Goal: Information Seeking & Learning: Learn about a topic

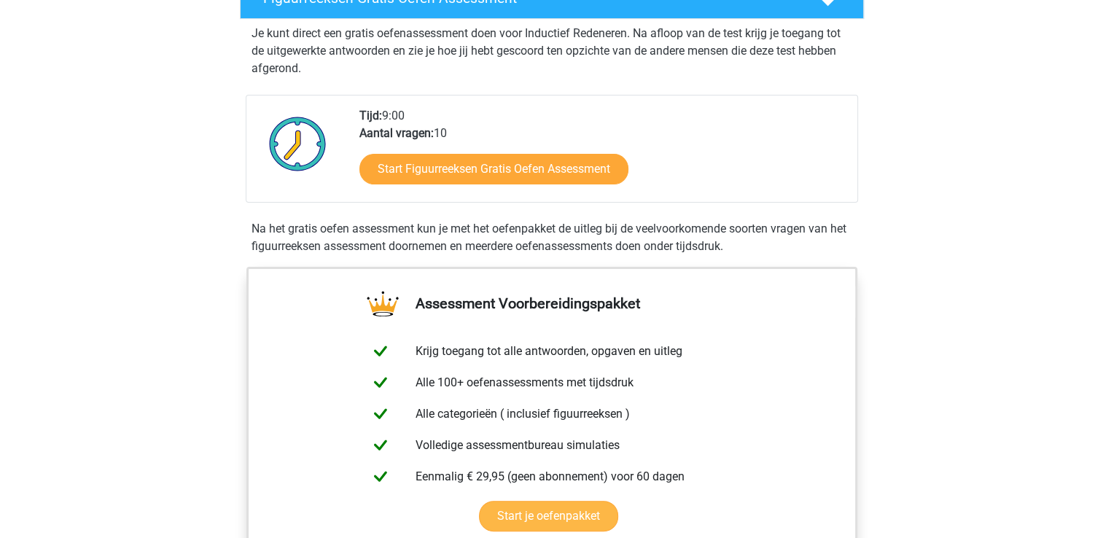
scroll to position [292, 0]
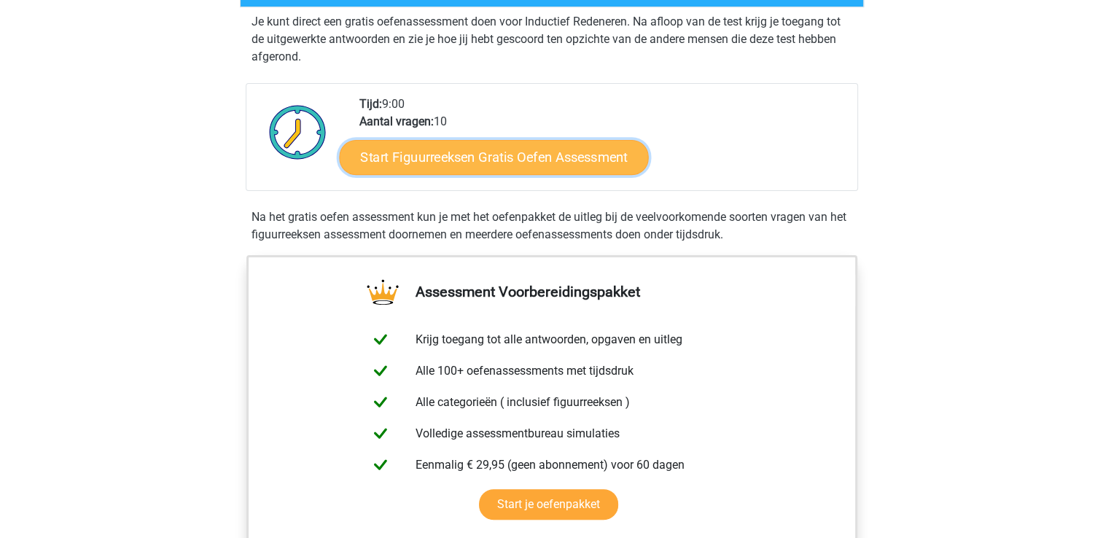
click at [591, 157] on link "Start Figuurreeksen Gratis Oefen Assessment" at bounding box center [493, 156] width 309 height 35
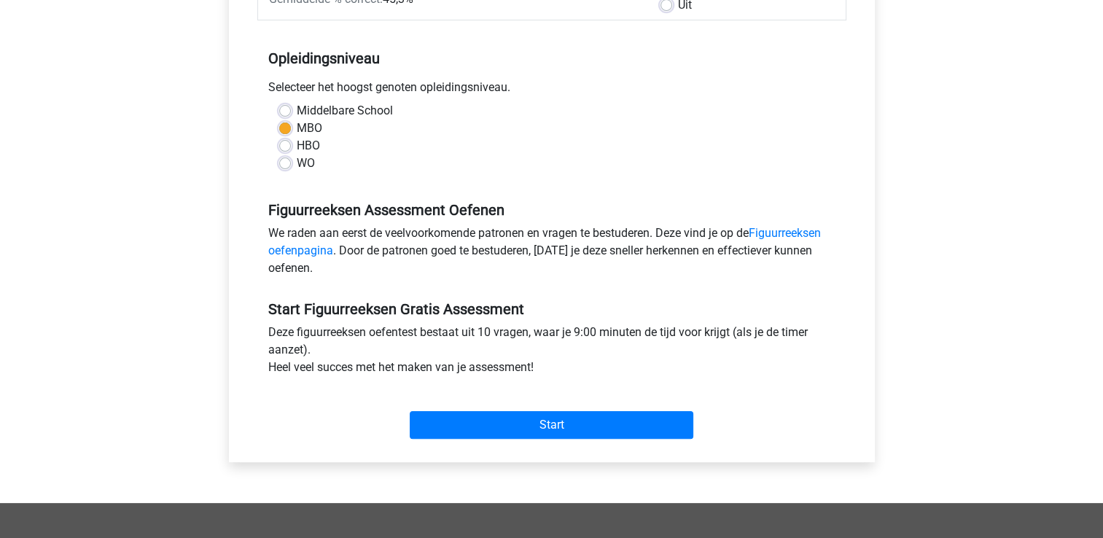
scroll to position [292, 0]
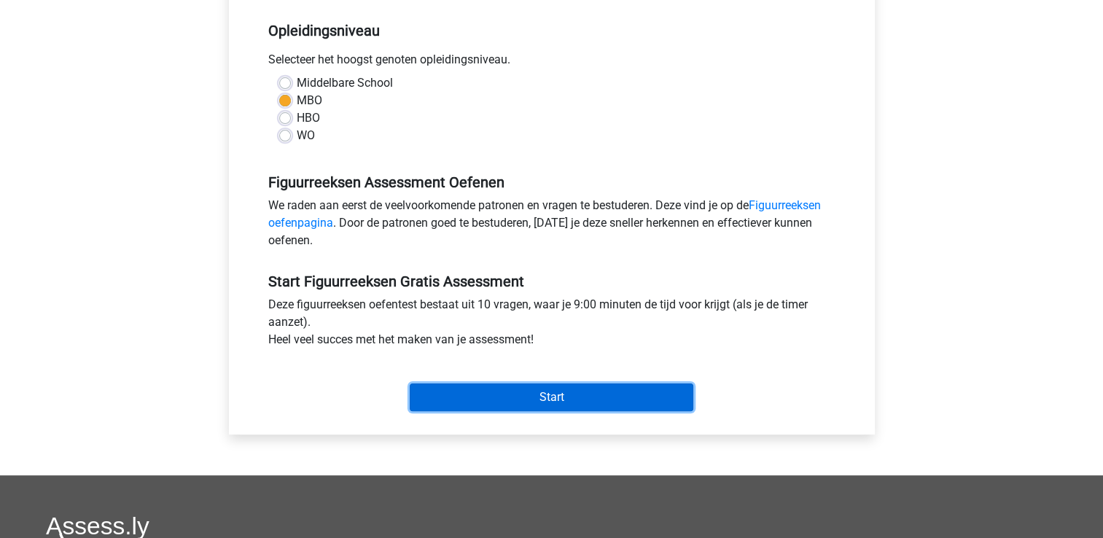
click at [530, 397] on input "Start" at bounding box center [552, 397] width 284 height 28
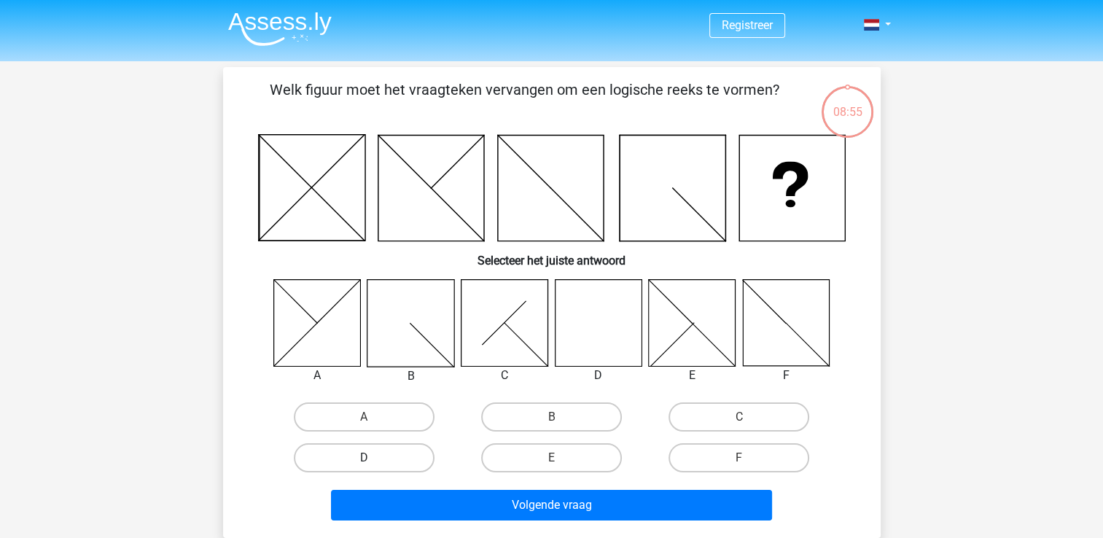
click at [399, 463] on label "D" at bounding box center [364, 457] width 141 height 29
click at [373, 463] on input "D" at bounding box center [368, 462] width 9 height 9
radio input "true"
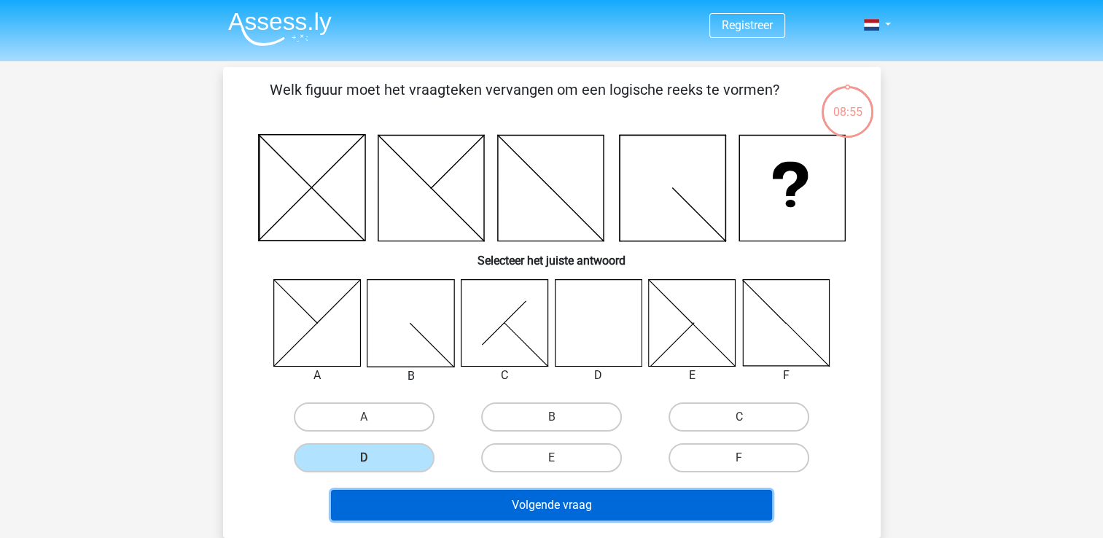
click at [557, 503] on button "Volgende vraag" at bounding box center [551, 505] width 441 height 31
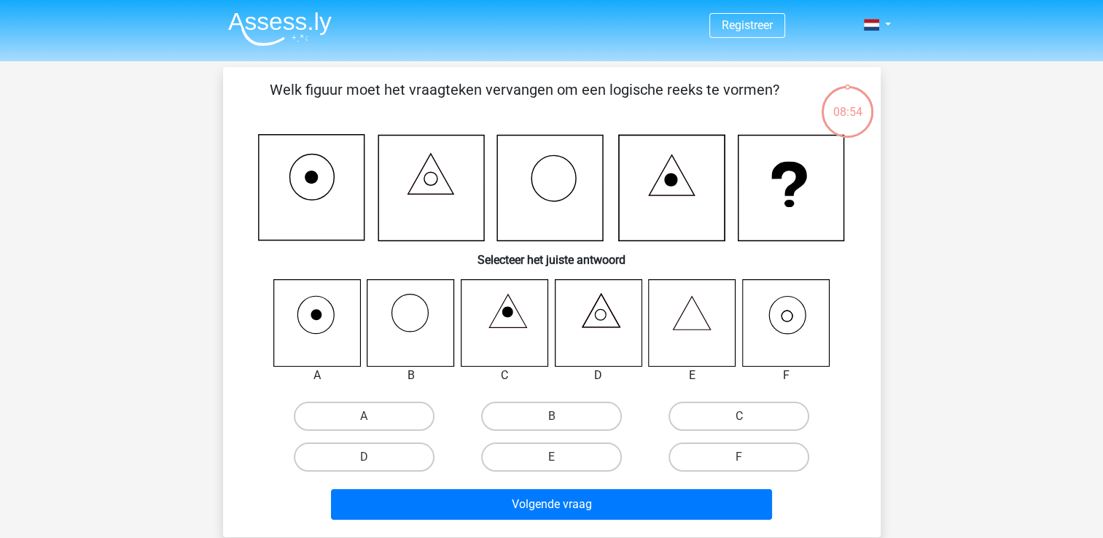
scroll to position [67, 0]
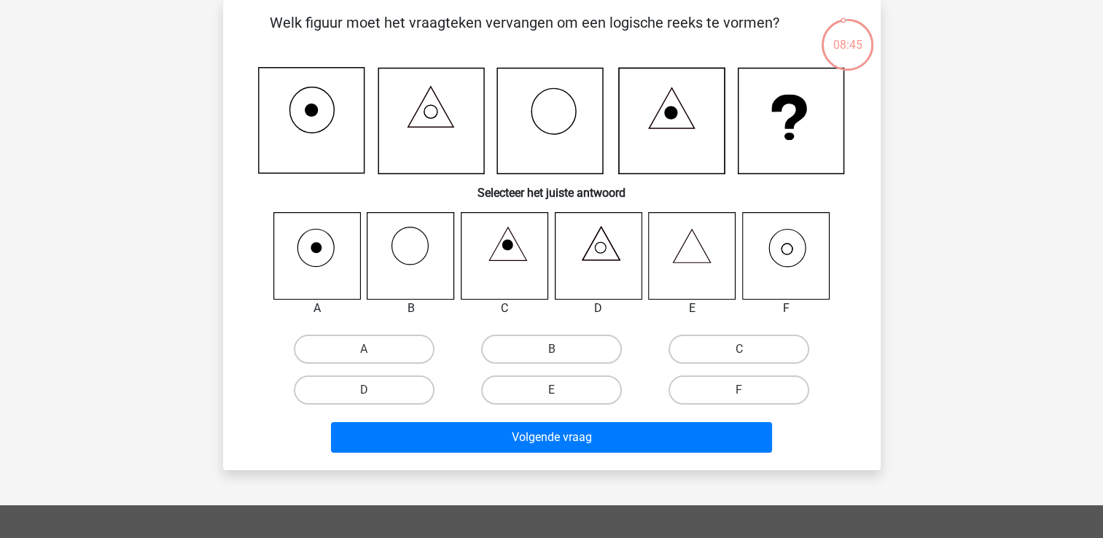
click at [784, 254] on icon at bounding box center [785, 255] width 87 height 87
click at [715, 392] on label "F" at bounding box center [739, 389] width 141 height 29
click at [739, 392] on input "F" at bounding box center [743, 394] width 9 height 9
radio input "true"
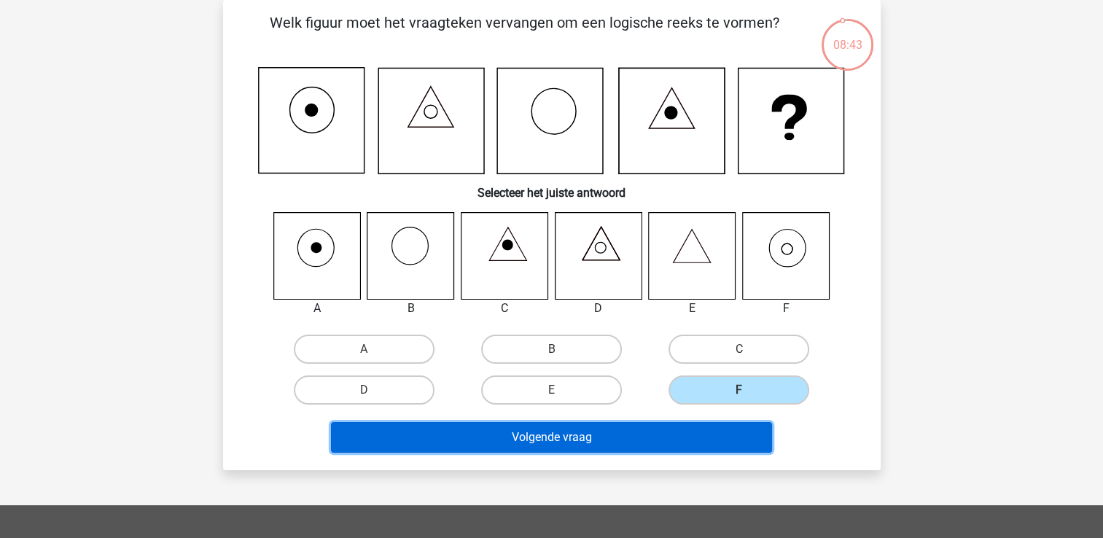
click at [690, 434] on button "Volgende vraag" at bounding box center [551, 437] width 441 height 31
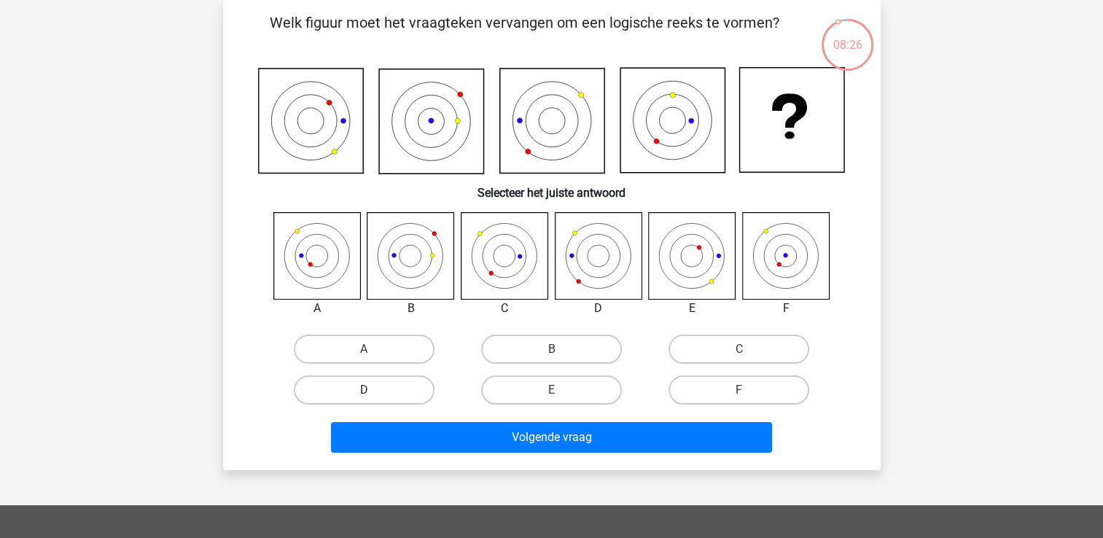
click at [370, 386] on label "D" at bounding box center [364, 389] width 141 height 29
click at [370, 390] on input "D" at bounding box center [368, 394] width 9 height 9
radio input "true"
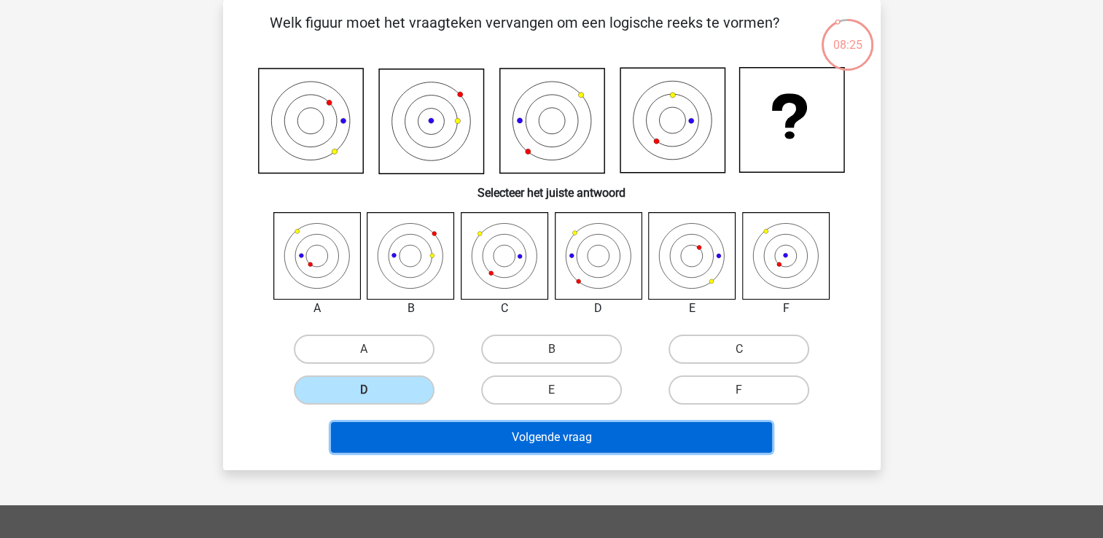
click at [583, 443] on button "Volgende vraag" at bounding box center [551, 437] width 441 height 31
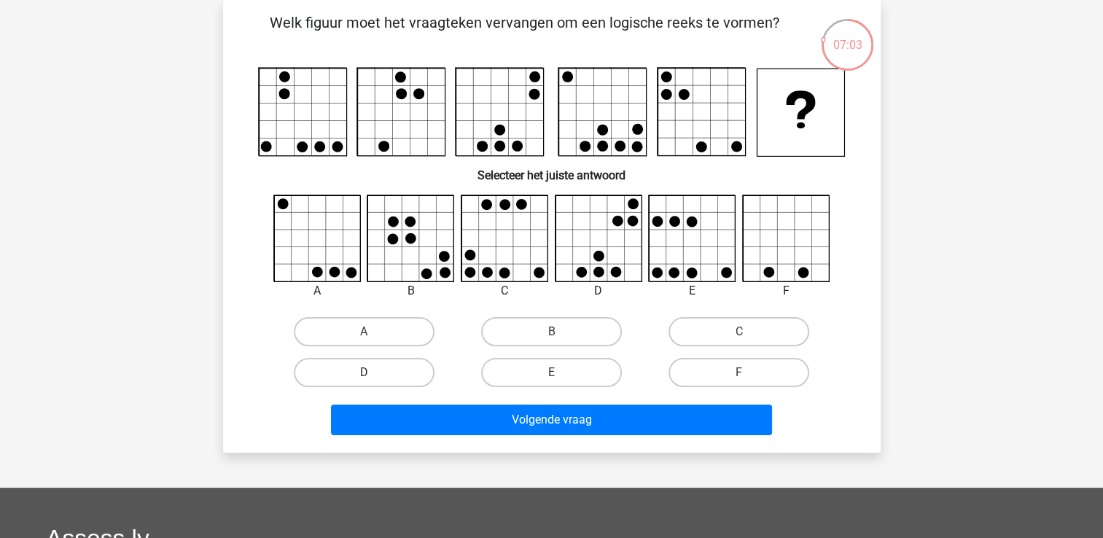
click at [402, 381] on label "D" at bounding box center [364, 372] width 141 height 29
click at [373, 381] on input "D" at bounding box center [368, 377] width 9 height 9
radio input "true"
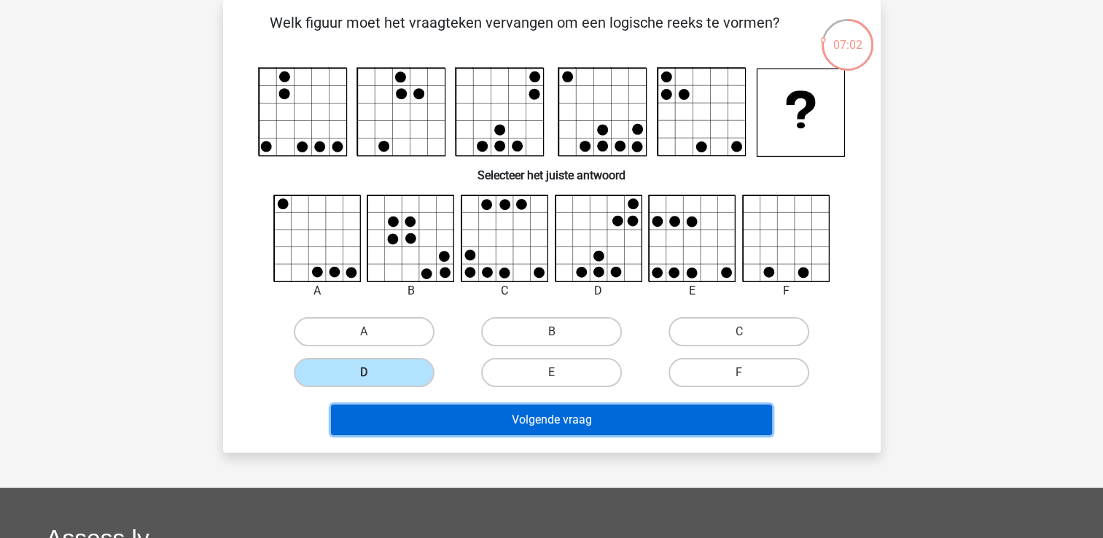
click at [480, 419] on button "Volgende vraag" at bounding box center [551, 420] width 441 height 31
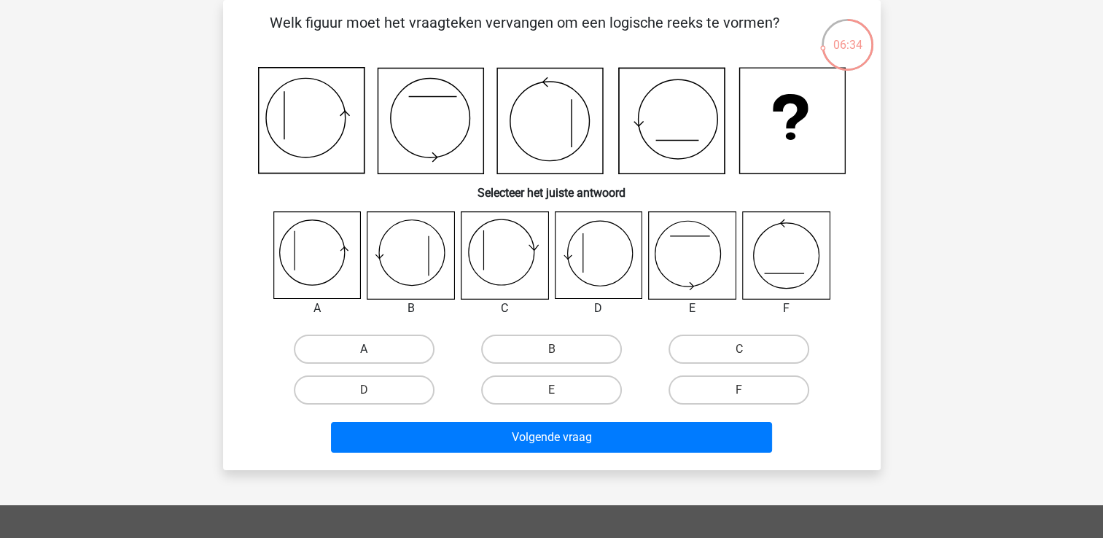
drag, startPoint x: 386, startPoint y: 351, endPoint x: 394, endPoint y: 361, distance: 12.4
click at [385, 351] on label "A" at bounding box center [364, 349] width 141 height 29
click at [373, 351] on input "A" at bounding box center [368, 353] width 9 height 9
radio input "true"
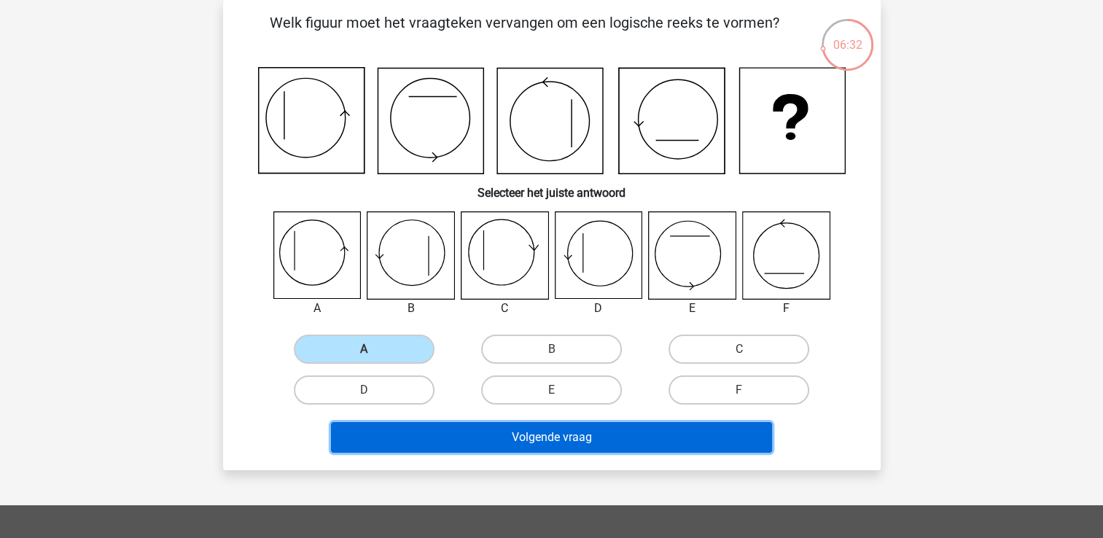
click at [521, 445] on button "Volgende vraag" at bounding box center [551, 437] width 441 height 31
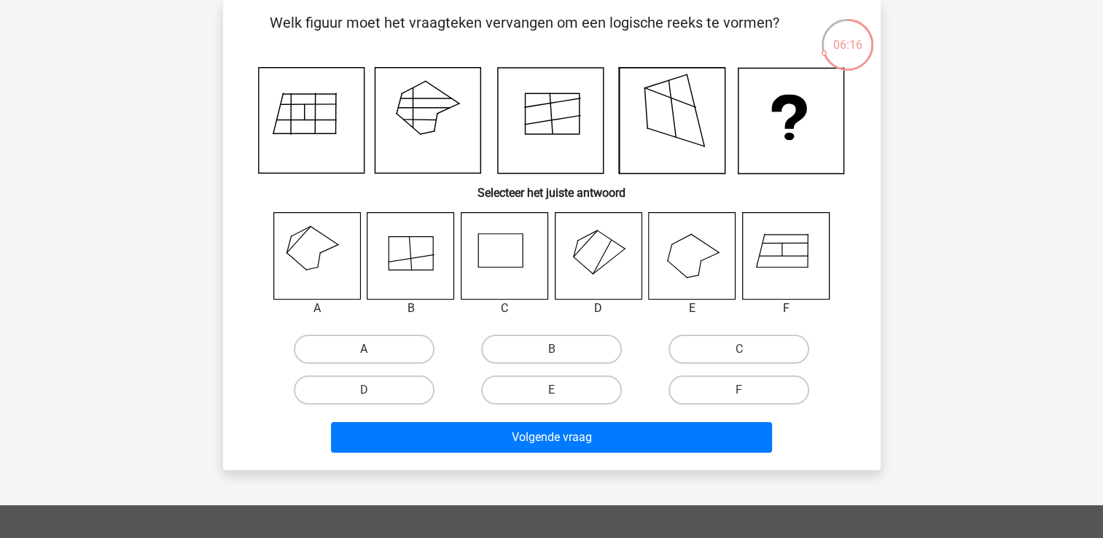
click at [376, 347] on label "A" at bounding box center [364, 349] width 141 height 29
click at [373, 349] on input "A" at bounding box center [368, 353] width 9 height 9
radio input "true"
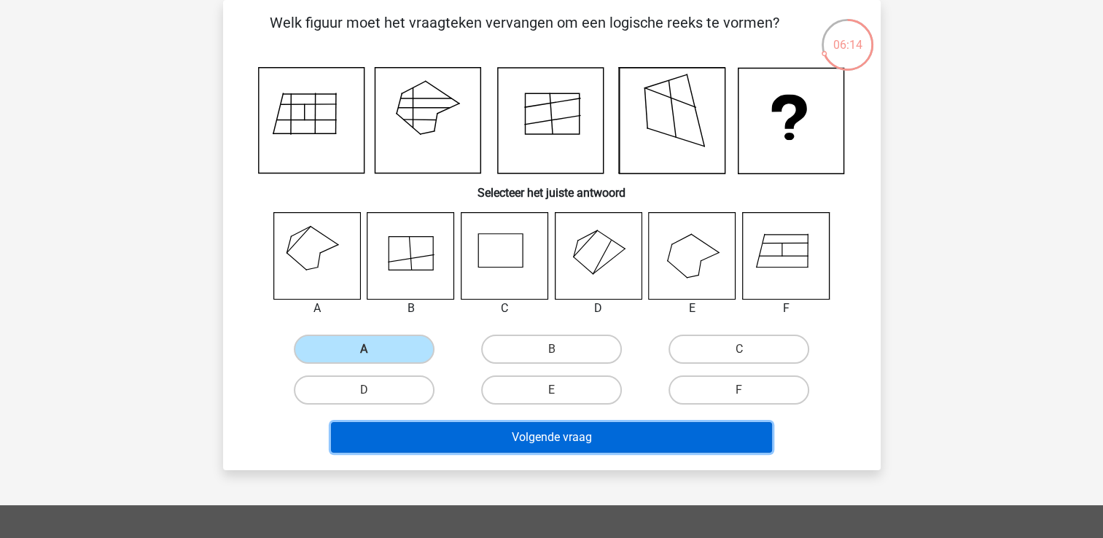
click at [472, 443] on button "Volgende vraag" at bounding box center [551, 437] width 441 height 31
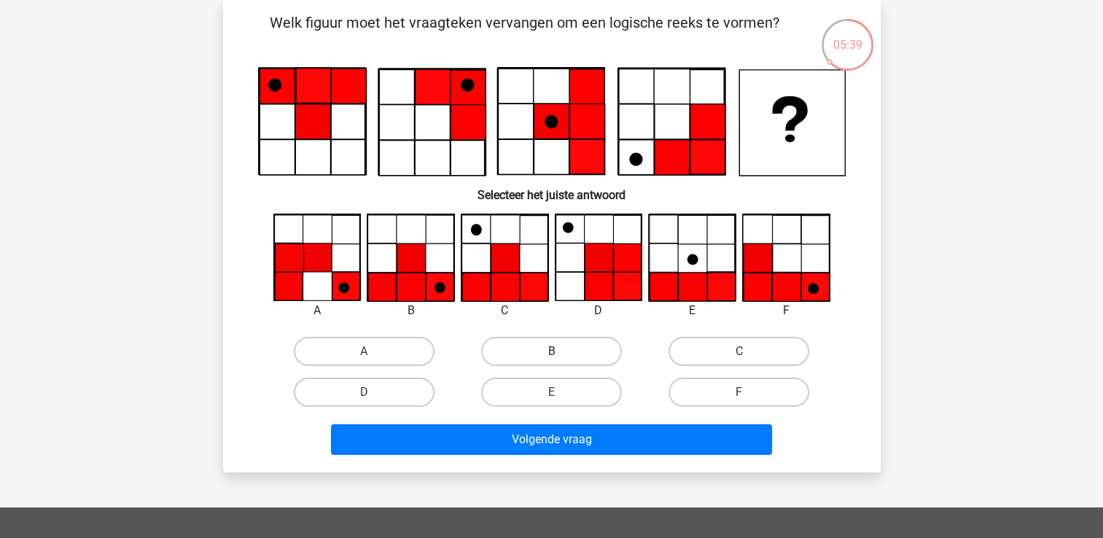
click at [575, 354] on label "B" at bounding box center [551, 351] width 141 height 29
click at [561, 354] on input "B" at bounding box center [555, 355] width 9 height 9
radio input "true"
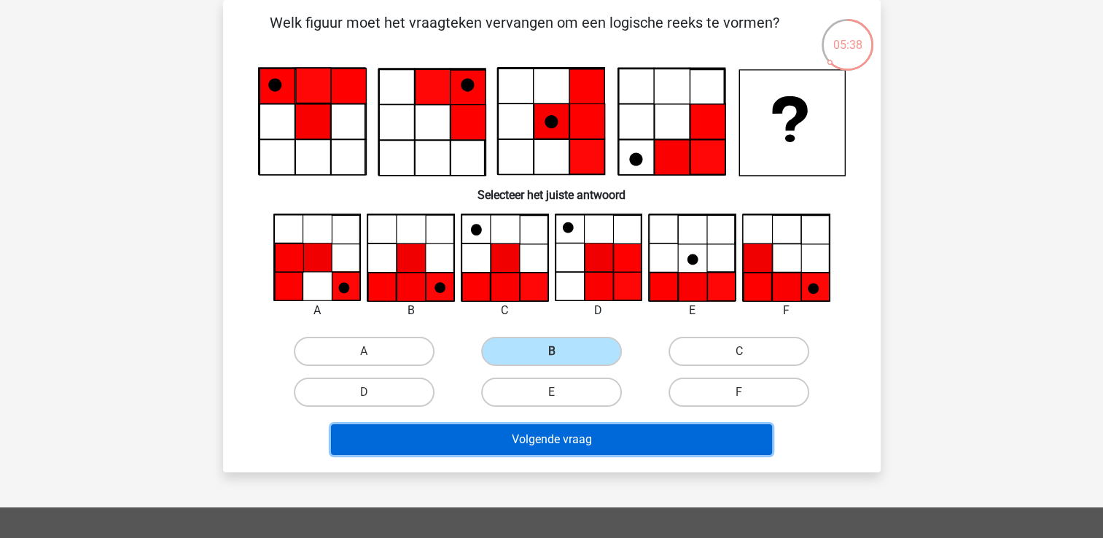
click at [606, 434] on button "Volgende vraag" at bounding box center [551, 439] width 441 height 31
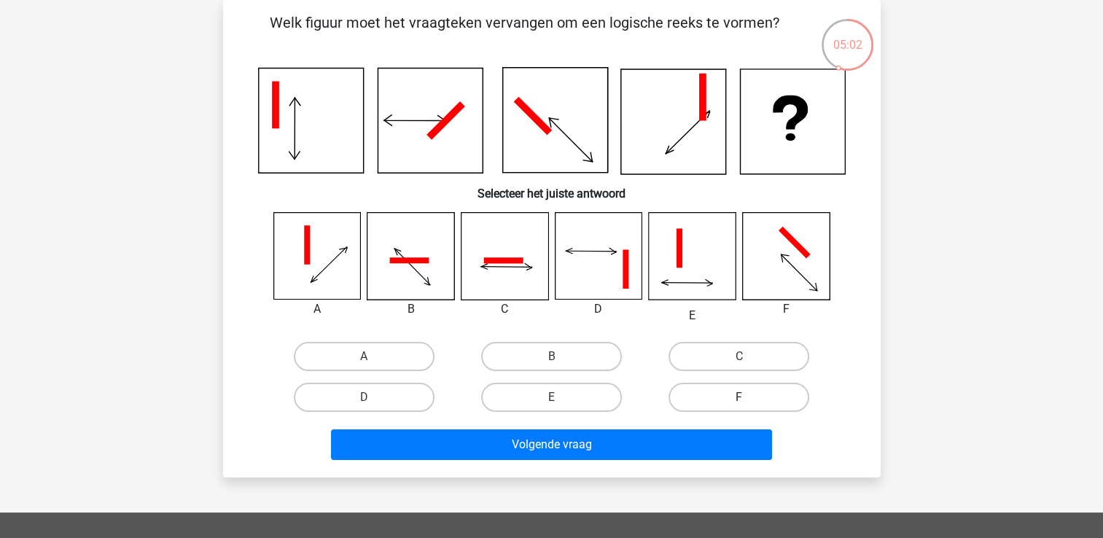
click at [735, 386] on label "F" at bounding box center [739, 397] width 141 height 29
click at [739, 397] on input "F" at bounding box center [743, 401] width 9 height 9
radio input "true"
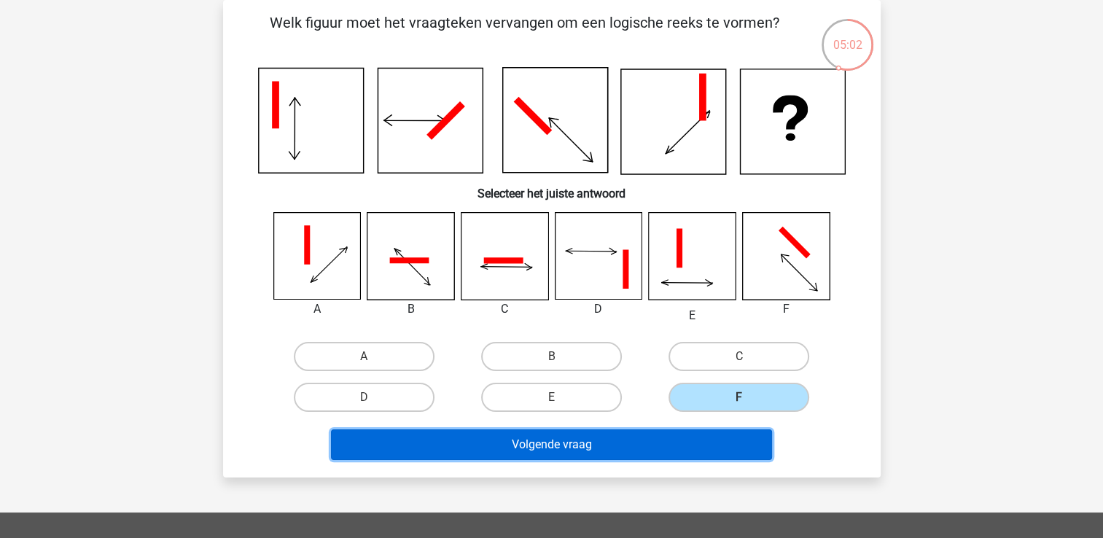
click at [686, 452] on button "Volgende vraag" at bounding box center [551, 444] width 441 height 31
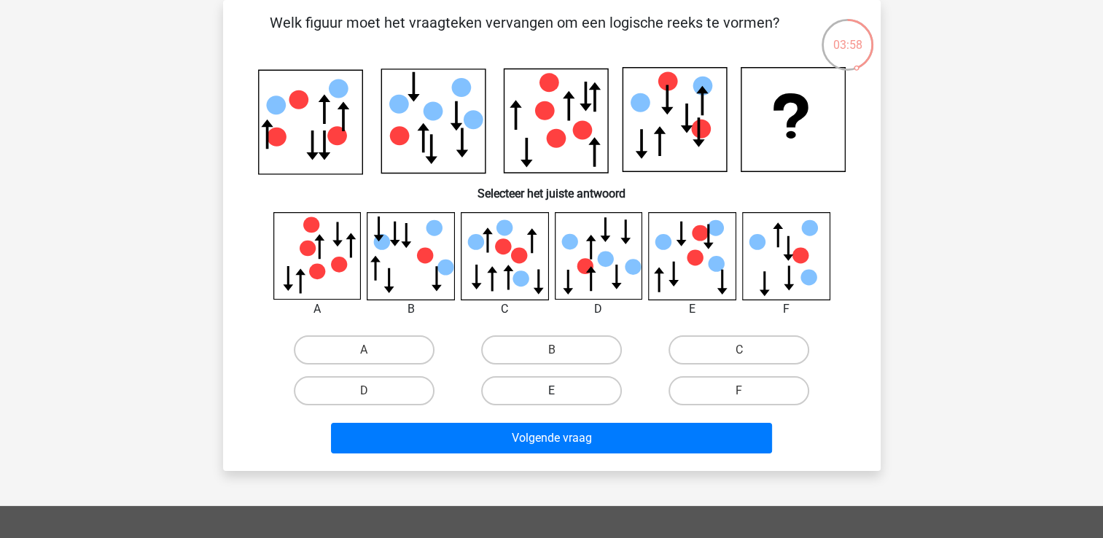
click at [574, 391] on label "E" at bounding box center [551, 390] width 141 height 29
click at [561, 391] on input "E" at bounding box center [555, 395] width 9 height 9
radio input "true"
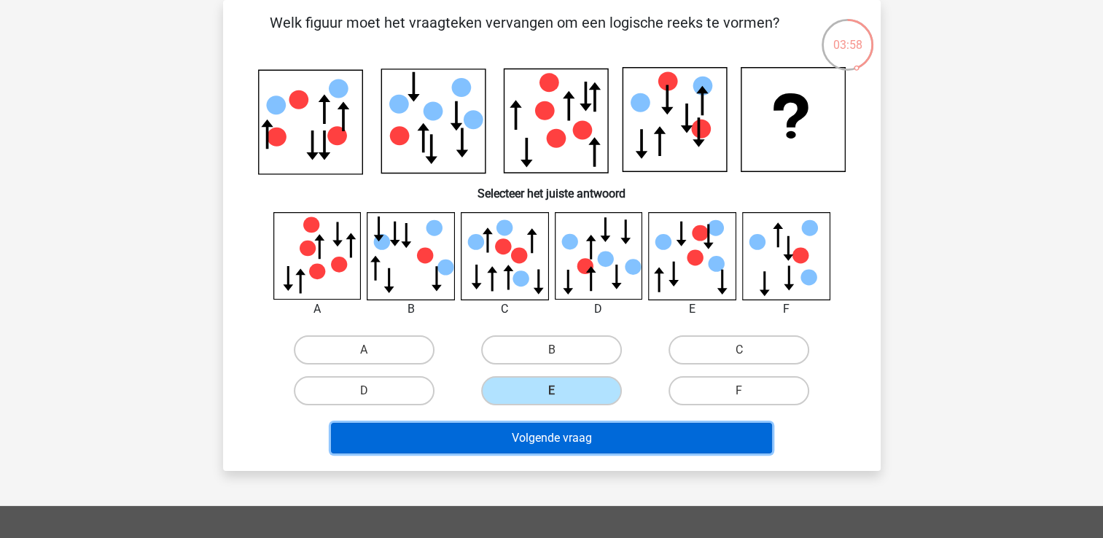
click at [593, 442] on button "Volgende vraag" at bounding box center [551, 438] width 441 height 31
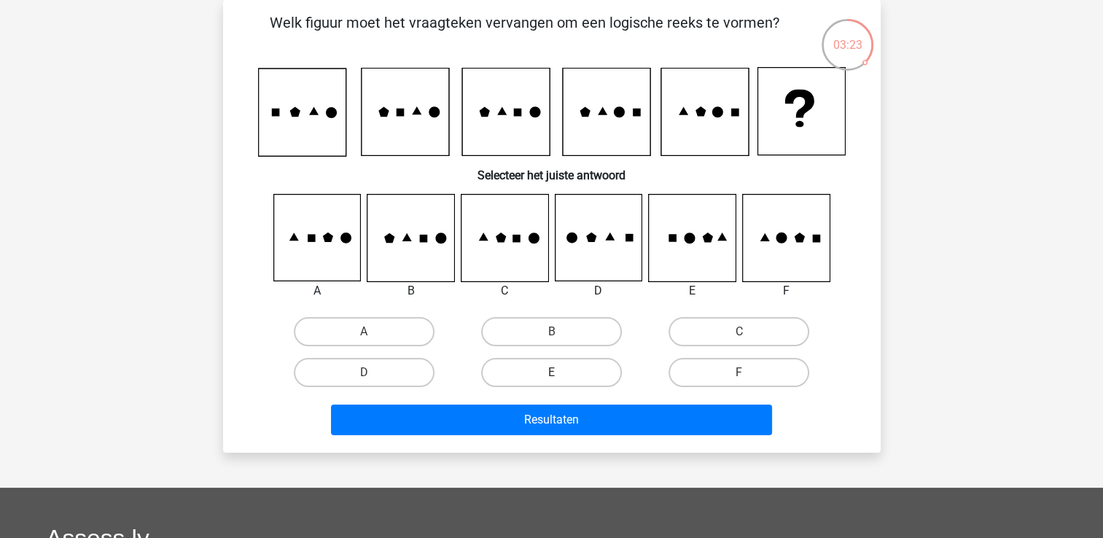
click at [580, 375] on label "E" at bounding box center [551, 372] width 141 height 29
click at [561, 375] on input "E" at bounding box center [555, 377] width 9 height 9
radio input "true"
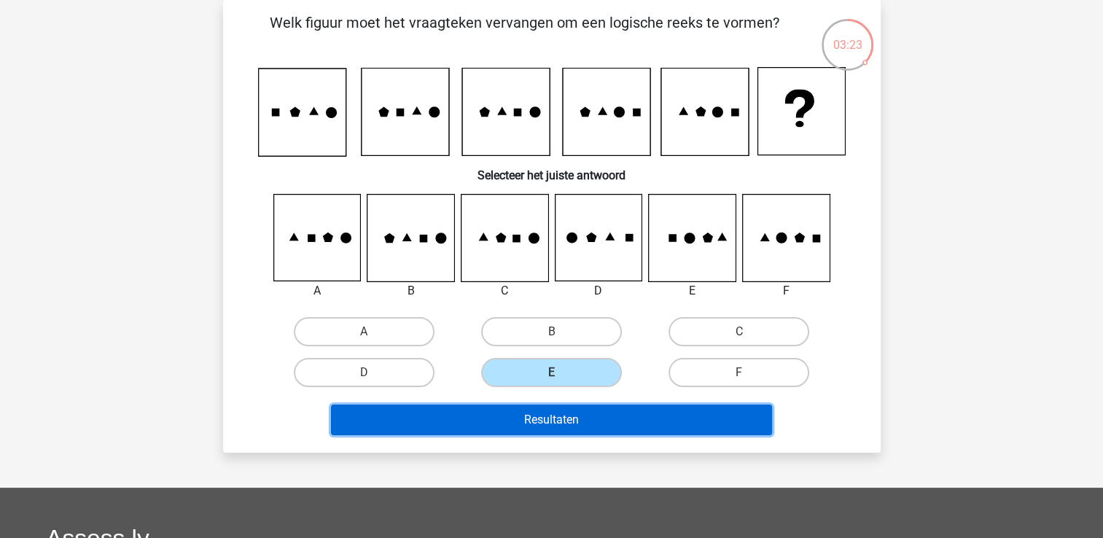
click at [594, 424] on button "Resultaten" at bounding box center [551, 420] width 441 height 31
